Goal: Find specific page/section: Find specific page/section

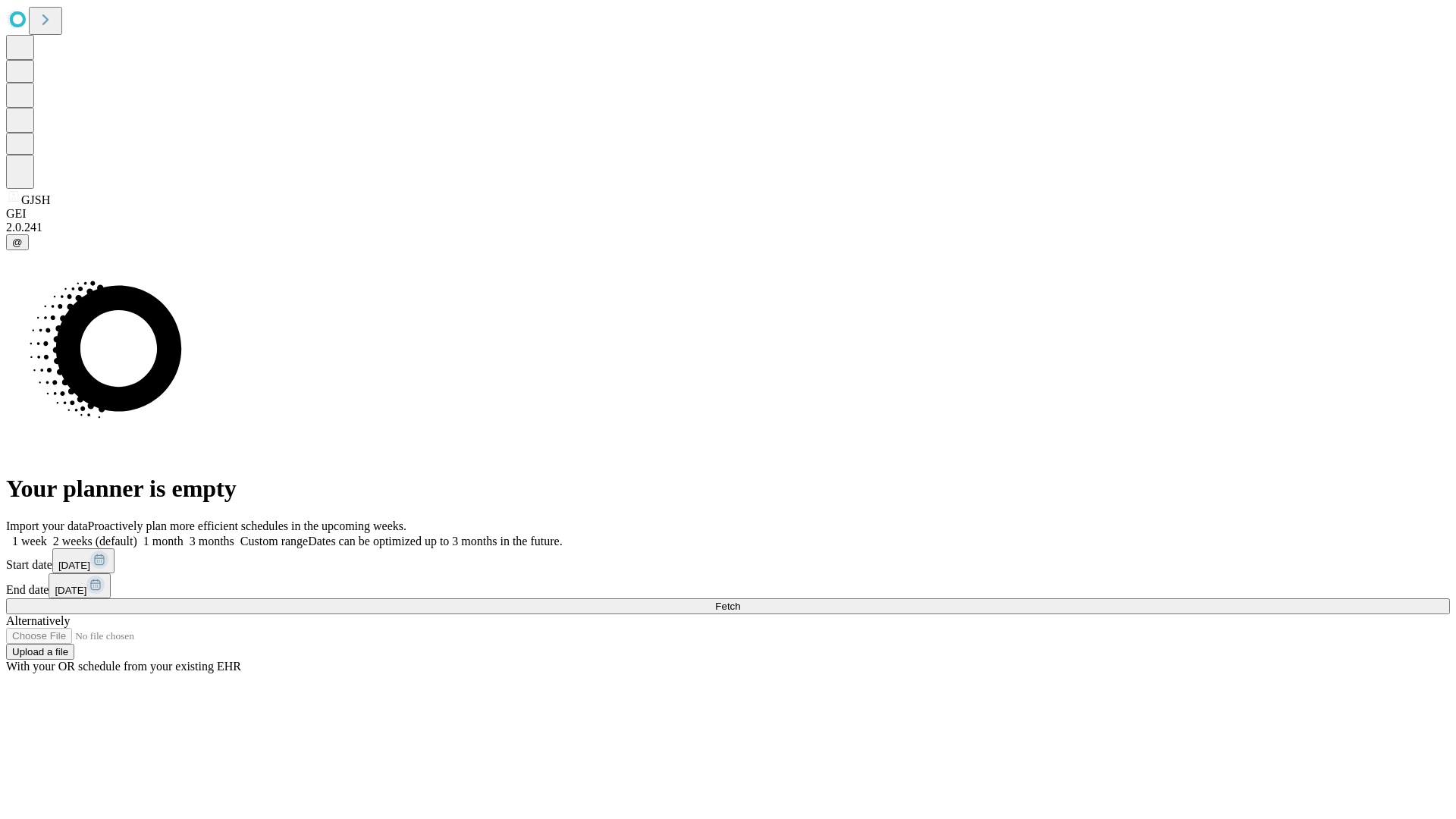
click at [740, 601] on span "Fetch" at bounding box center [727, 606] width 25 height 11
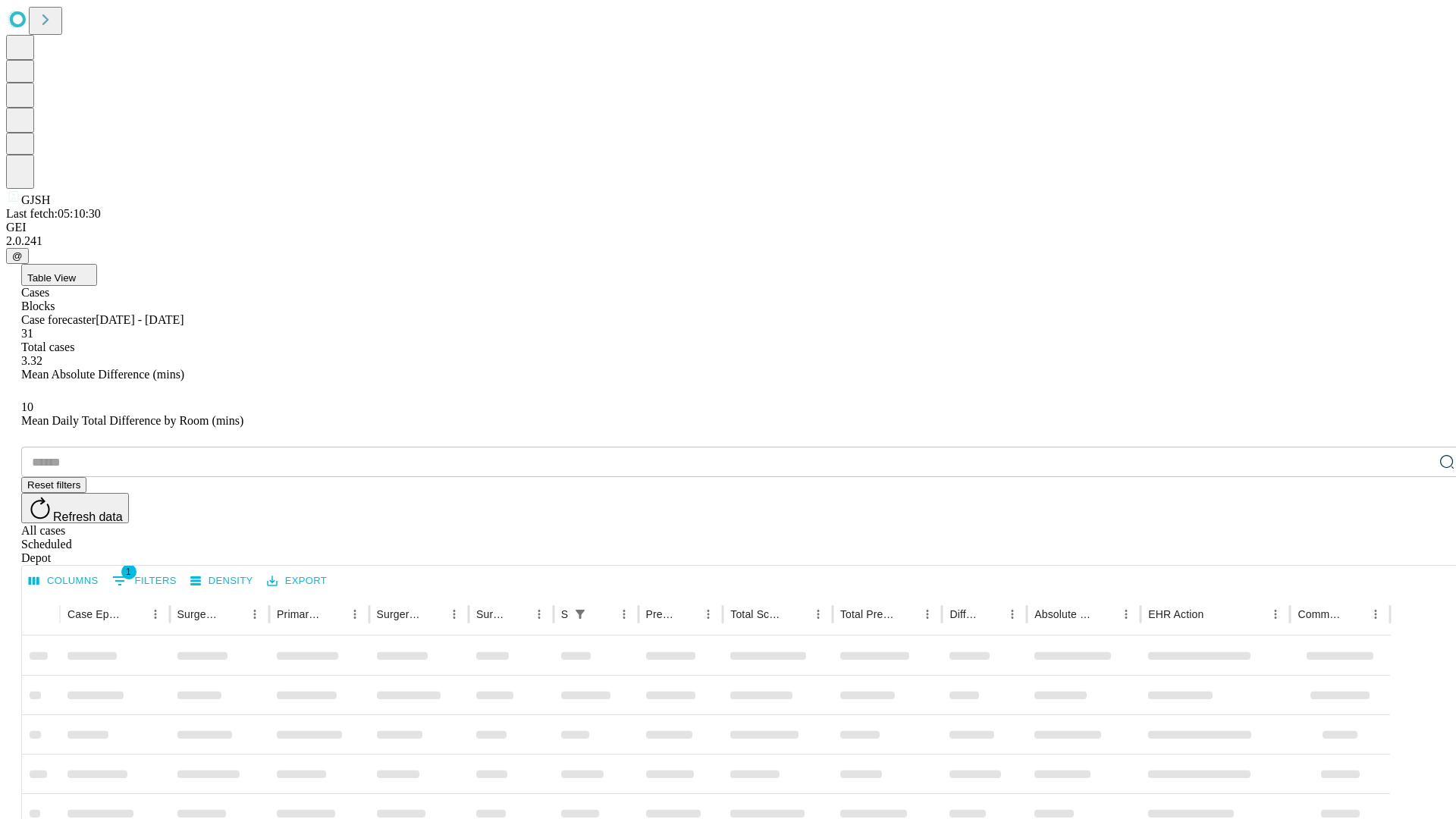
click at [1416, 551] on div "Depot" at bounding box center [743, 558] width 1444 height 14
